Goal: Complete application form

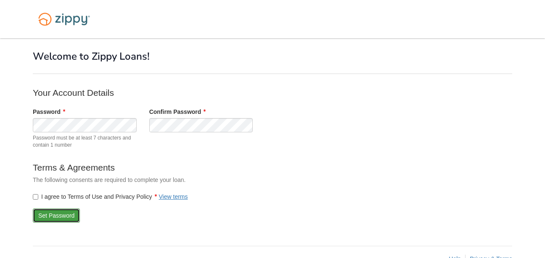
click at [54, 212] on button "Set Password" at bounding box center [56, 216] width 47 height 14
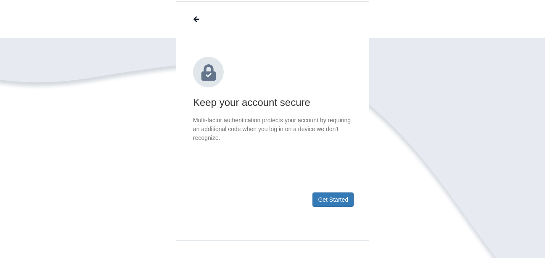
scroll to position [76, 0]
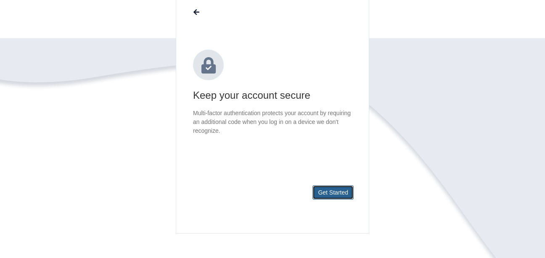
click at [334, 192] on button "Get Started" at bounding box center [333, 193] width 41 height 14
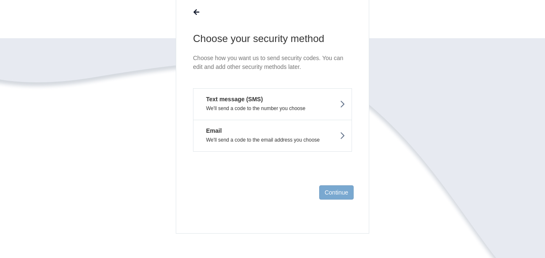
click at [282, 101] on button "Text message (SMS) We'll send a code to the number you choose" at bounding box center [272, 104] width 159 height 32
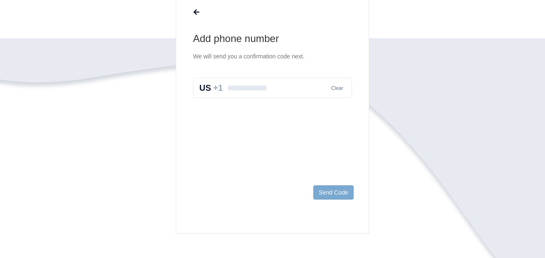
click at [259, 87] on input "text" at bounding box center [272, 88] width 159 height 20
type input "**********"
click at [333, 193] on button "Send Code" at bounding box center [333, 193] width 40 height 14
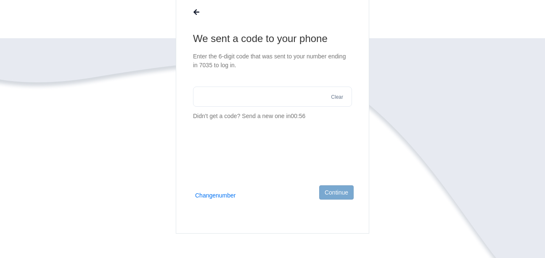
click at [235, 96] on input "text" at bounding box center [272, 97] width 159 height 20
type input "******"
click at [331, 189] on button "Continue" at bounding box center [336, 193] width 34 height 14
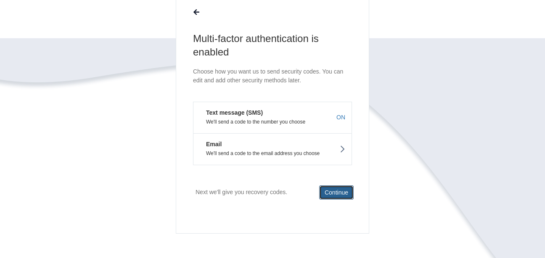
click at [333, 191] on button "Continue" at bounding box center [336, 193] width 34 height 14
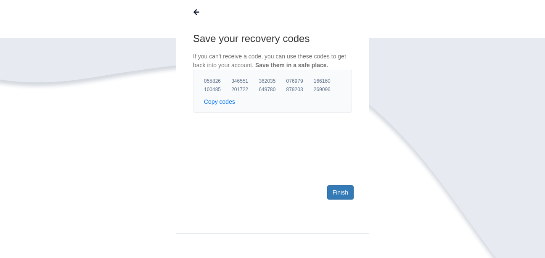
click at [218, 103] on button "Copy codes" at bounding box center [219, 102] width 31 height 8
click at [220, 98] on button "Copy codes" at bounding box center [219, 102] width 31 height 8
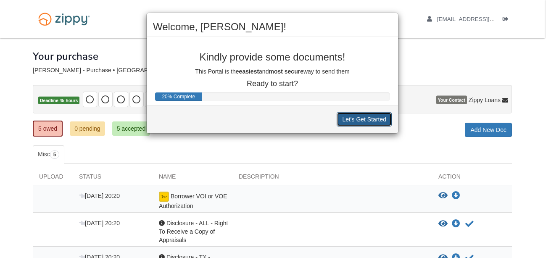
click at [358, 118] on button "Let's Get Started" at bounding box center [364, 119] width 55 height 14
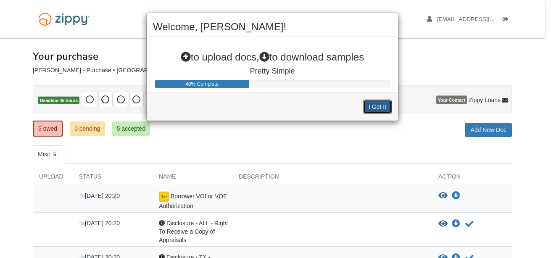
click at [377, 107] on button "I Get It" at bounding box center [377, 107] width 29 height 14
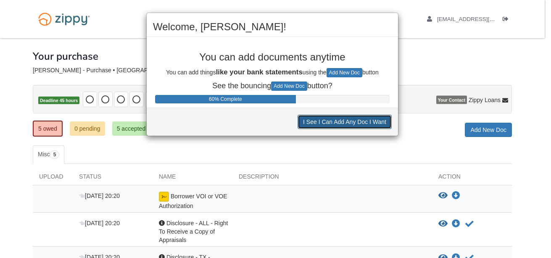
click at [350, 121] on button "I See I Can Add Any Doc I Want" at bounding box center [345, 122] width 94 height 14
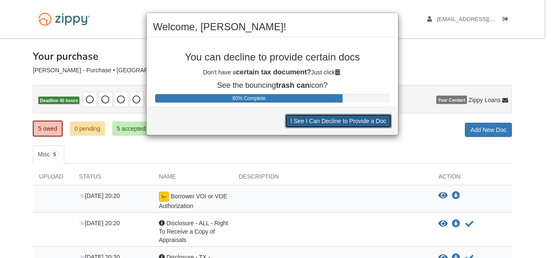
click at [350, 121] on button "I See I Can Decline to Provide a Doc" at bounding box center [338, 121] width 107 height 14
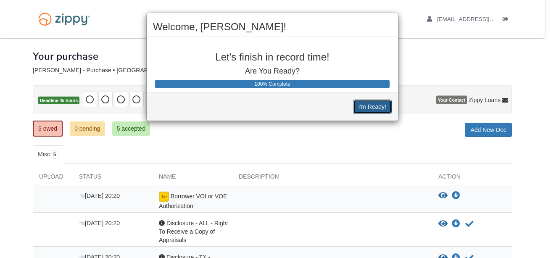
click at [369, 106] on button "I'm Ready!" at bounding box center [372, 107] width 39 height 14
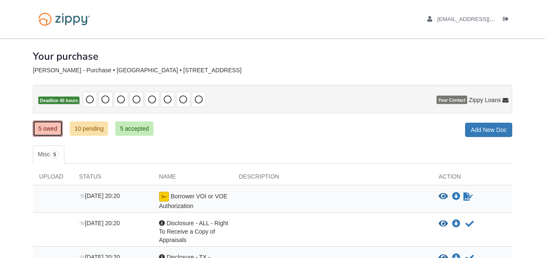
click at [45, 125] on link "5 owed" at bounding box center [48, 129] width 30 height 16
click at [443, 196] on icon "View Borrower VOI or VOE Authorization" at bounding box center [443, 197] width 9 height 8
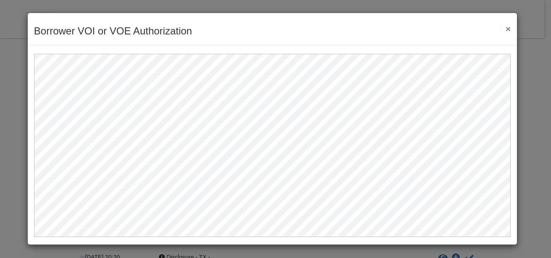
click at [507, 29] on button "×" at bounding box center [506, 28] width 10 height 9
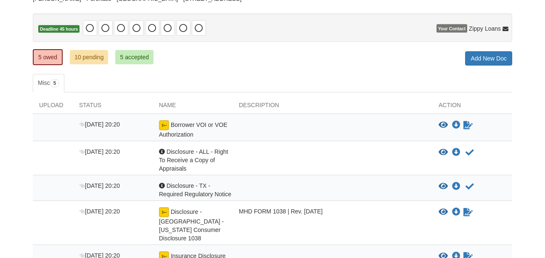
scroll to position [61, 0]
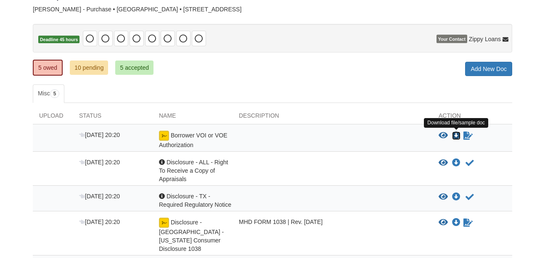
click at [455, 133] on icon "Download Borrower VOI or VOE Authorization" at bounding box center [456, 136] width 8 height 8
click at [466, 135] on icon "Sign Form" at bounding box center [468, 136] width 9 height 8
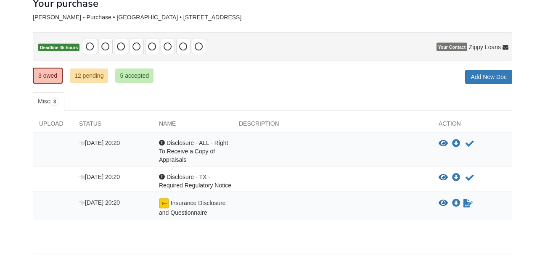
scroll to position [56, 0]
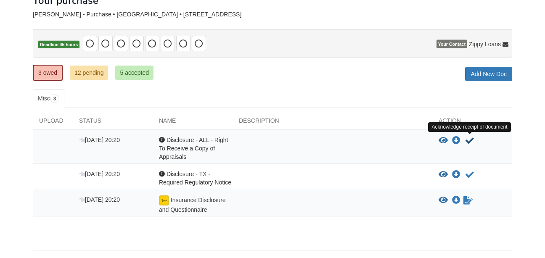
click at [468, 139] on icon "Acknowledge receipt of document" at bounding box center [470, 141] width 8 height 8
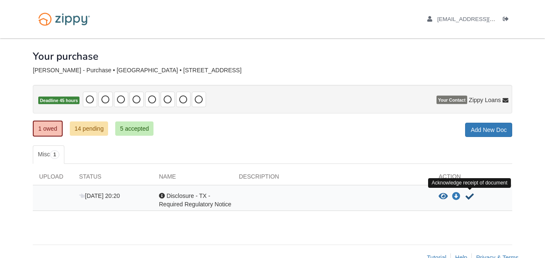
click at [468, 195] on icon "Acknowledge receipt of document" at bounding box center [470, 197] width 8 height 8
